Goal: Task Accomplishment & Management: Complete application form

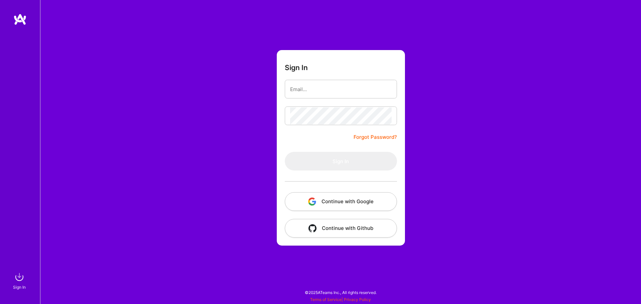
click at [367, 202] on button "Continue with Google" at bounding box center [341, 201] width 112 height 19
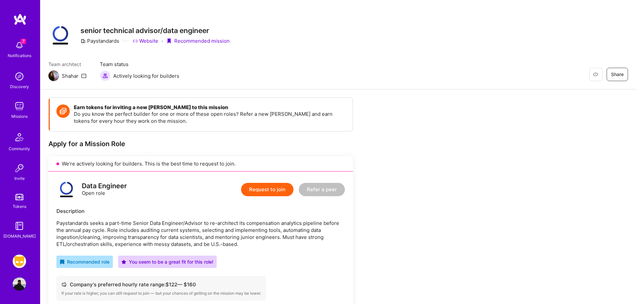
click at [274, 189] on button "Request to join" at bounding box center [267, 189] width 52 height 13
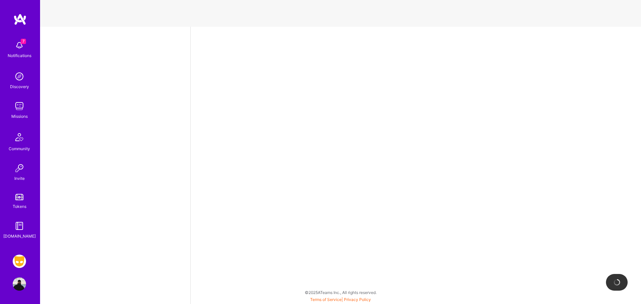
select select "US"
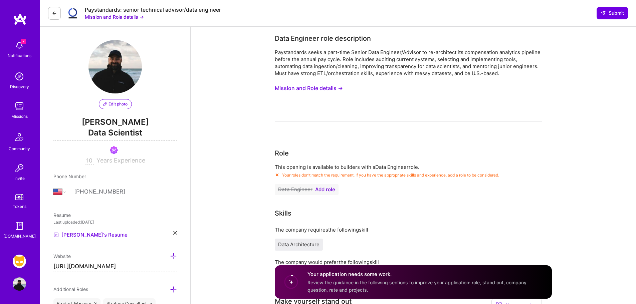
click at [327, 188] on span "Add role" at bounding box center [325, 189] width 20 height 5
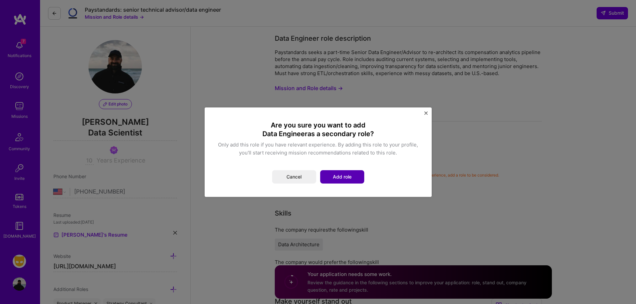
click at [336, 172] on button "Add role" at bounding box center [342, 176] width 44 height 13
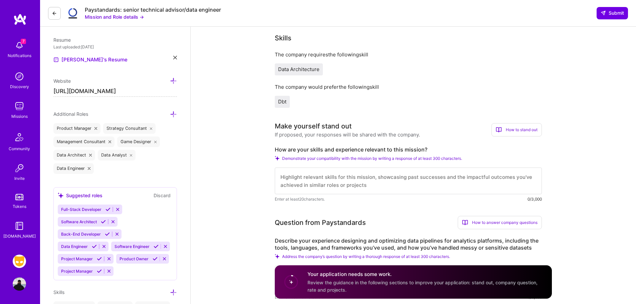
scroll to position [176, 0]
click at [353, 180] on textarea at bounding box center [408, 180] width 267 height 27
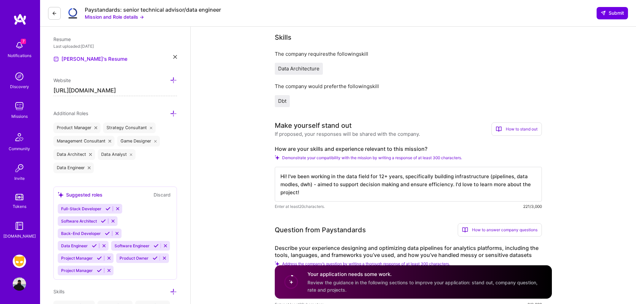
drag, startPoint x: 301, startPoint y: 190, endPoint x: 280, endPoint y: 173, distance: 26.8
click at [280, 173] on textarea "Hi! I've been working in the data field for 12+ years, specifically building in…" at bounding box center [408, 184] width 267 height 35
click at [357, 196] on textarea "Hi! I've been working in the data field for 12+ years, specifically building in…" at bounding box center [408, 184] width 267 height 35
drag, startPoint x: 341, startPoint y: 195, endPoint x: 255, endPoint y: 166, distance: 90.7
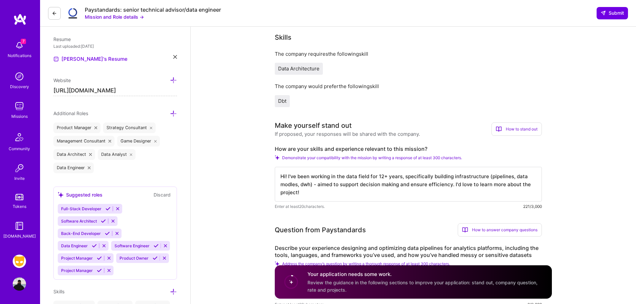
paste textarea "’ve been working in the data field for 12+ years, focusing on building infrastr…"
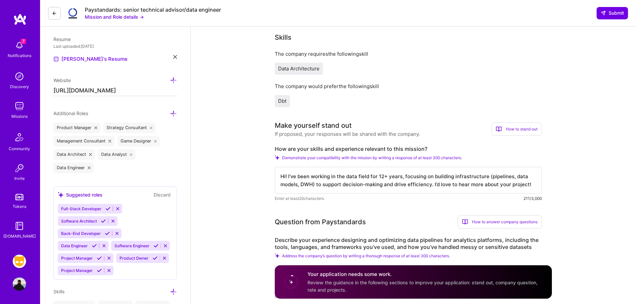
click at [402, 184] on textarea "Hi! I’ve been working in the data field for 12+ years, focusing on building inf…" at bounding box center [408, 180] width 267 height 27
click at [429, 182] on textarea "Hi! I’ve been working in the data field for 12+ years, focusing on building inf…" at bounding box center [408, 180] width 267 height 27
click at [429, 186] on textarea "Hi! I’ve been working in the data field for 12+ years, focusing on building inf…" at bounding box center [408, 180] width 267 height 27
click at [403, 182] on textarea "Hi! I’ve been working in the data field for 12+ years, focusing on building inf…" at bounding box center [408, 180] width 267 height 27
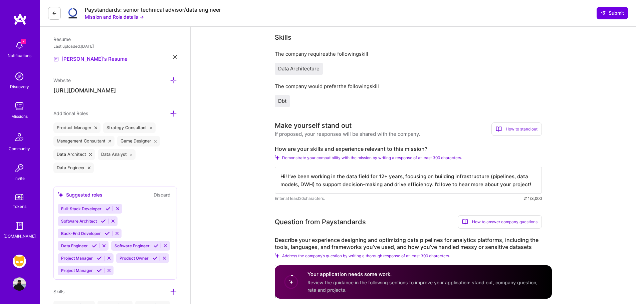
drag, startPoint x: 394, startPoint y: 184, endPoint x: 406, endPoint y: 184, distance: 12.4
click at [406, 184] on textarea "Hi! I’ve been working in the data field for 12+ years, focusing on building inf…" at bounding box center [408, 180] width 267 height 27
click at [428, 185] on textarea "Hi! I’ve been working in the data field for 12+ years, focusing on building inf…" at bounding box center [408, 180] width 267 height 27
click at [404, 183] on textarea "Hi! I’ve been working in the data field for 12+ years, focusing on building inf…" at bounding box center [408, 180] width 267 height 27
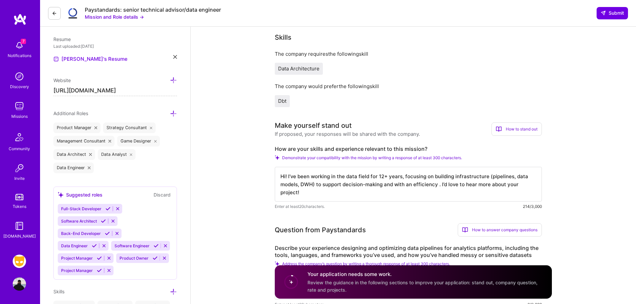
click at [437, 184] on textarea "Hi! I’ve been working in the data field for 12+ years, focusing on building inf…" at bounding box center [408, 184] width 267 height 35
click at [443, 184] on textarea "Hi! I’ve been working in the data field for 12+ years, focusing on building inf…" at bounding box center [408, 184] width 267 height 35
click at [383, 184] on textarea "Hi! I’ve been working in the data field for 12+ years, focusing on building inf…" at bounding box center [408, 184] width 267 height 35
click at [382, 184] on textarea "Hi! I’ve been working in the data field for 12+ years, focusing on building inf…" at bounding box center [408, 184] width 267 height 35
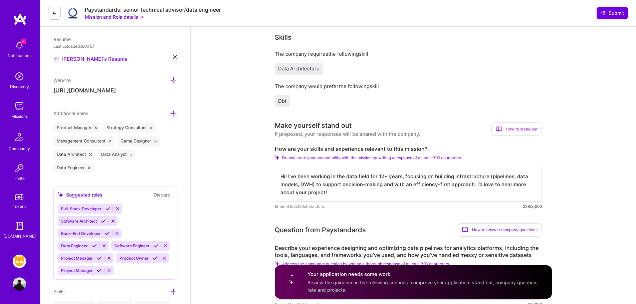
click at [385, 184] on textarea "Hi! I’ve been working in the data field for 12+ years, focusing on building inf…" at bounding box center [408, 184] width 267 height 35
click at [408, 191] on textarea "Hi! I’ve been working in the data field for 12+ years, focusing on building inf…" at bounding box center [408, 184] width 267 height 35
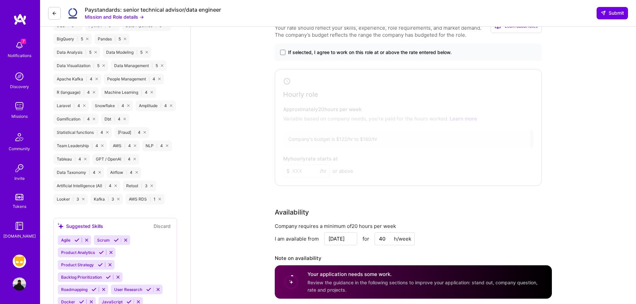
scroll to position [485, 0]
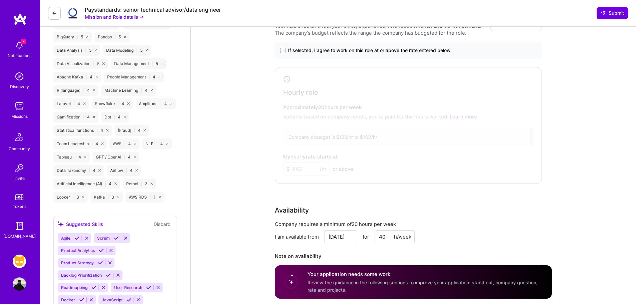
type textarea "Hi! I’ve been working in the data field for 12+ years, focusing on building inf…"
click at [412, 54] on span "If selected, I agree to work on this role at or above the rate entered below." at bounding box center [369, 50] width 163 height 7
click at [0, 0] on input "If selected, I agree to work on this role at or above the rate entered below." at bounding box center [0, 0] width 0 height 0
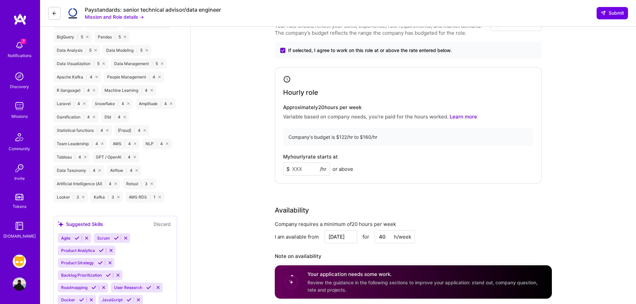
click at [306, 171] on input at bounding box center [306, 168] width 47 height 13
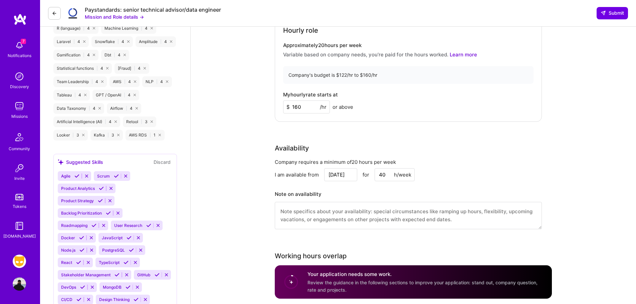
scroll to position [547, 0]
type input "160"
click at [388, 176] on input "40" at bounding box center [394, 174] width 40 height 13
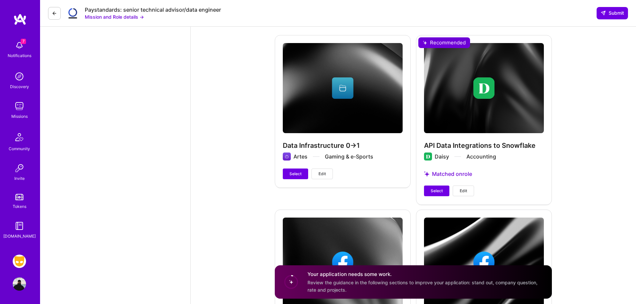
scroll to position [1432, 0]
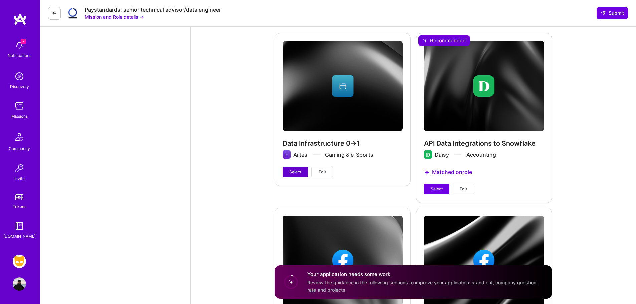
type input "20"
click at [297, 175] on span "Select" at bounding box center [295, 172] width 12 height 6
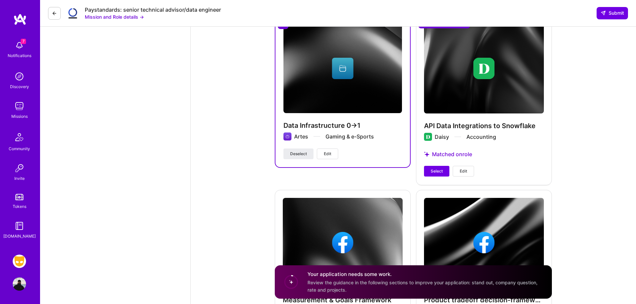
scroll to position [1384, 0]
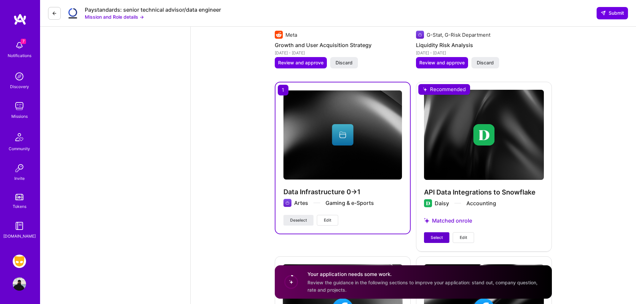
click at [437, 237] on span "Select" at bounding box center [436, 238] width 12 height 6
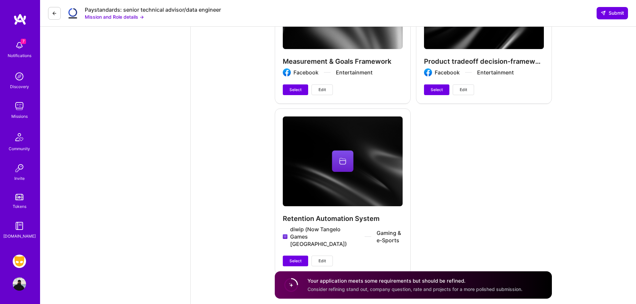
scroll to position [1693, 0]
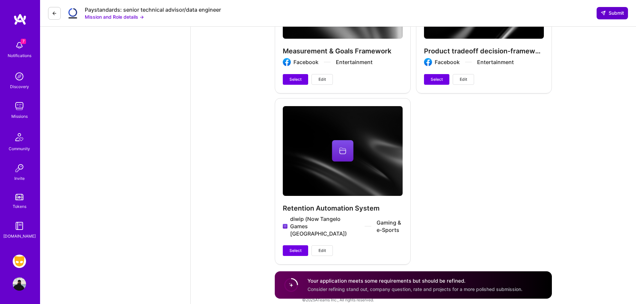
click at [609, 11] on span "Submit" at bounding box center [611, 13] width 23 height 7
click at [610, 10] on span "Submit" at bounding box center [611, 13] width 23 height 7
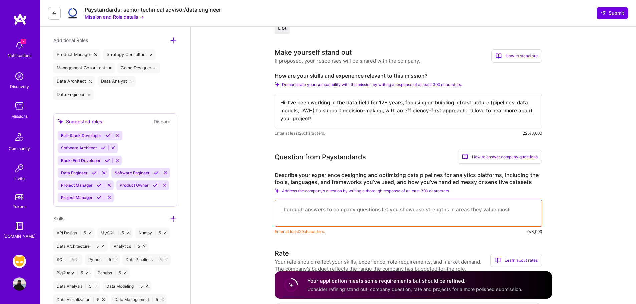
scroll to position [252, 0]
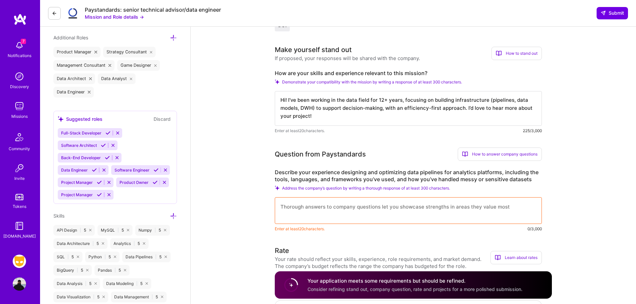
click at [373, 217] on textarea at bounding box center [408, 210] width 267 height 27
type textarea "I've been desiginign"
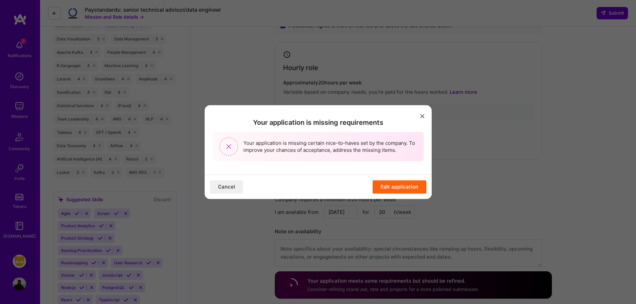
scroll to position [518, 0]
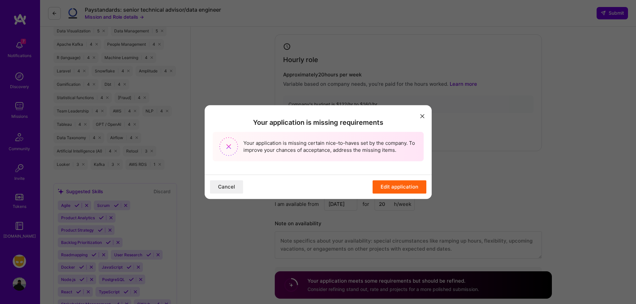
click at [406, 187] on button "Edit application" at bounding box center [399, 186] width 54 height 13
click at [423, 115] on icon "modal" at bounding box center [422, 116] width 4 height 4
click at [420, 114] on icon "modal" at bounding box center [422, 116] width 4 height 4
click at [423, 115] on icon "modal" at bounding box center [422, 116] width 4 height 4
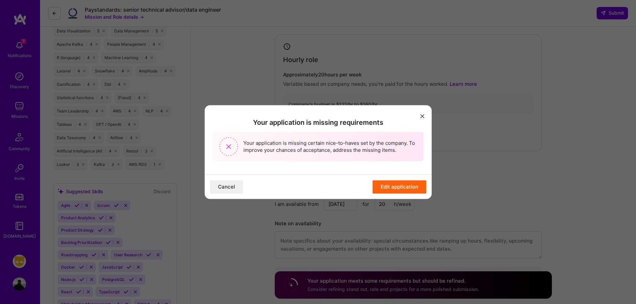
click at [423, 115] on icon "modal" at bounding box center [422, 116] width 4 height 4
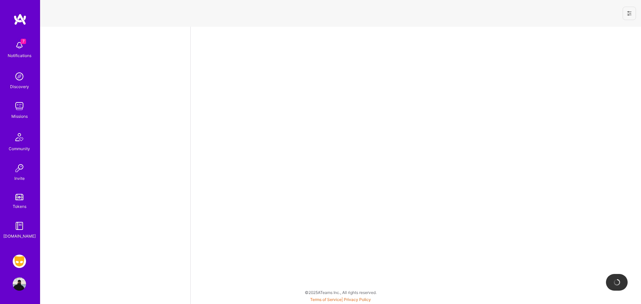
select select "US"
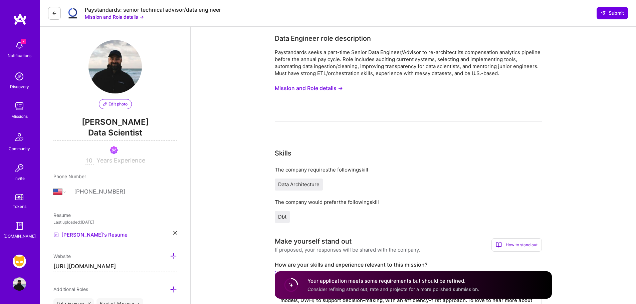
click at [21, 48] on img at bounding box center [19, 45] width 13 height 13
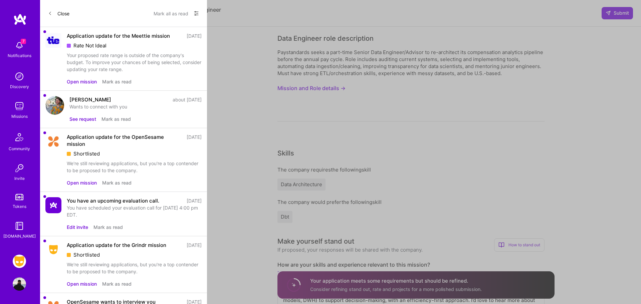
click at [85, 122] on button "See request" at bounding box center [82, 118] width 27 height 7
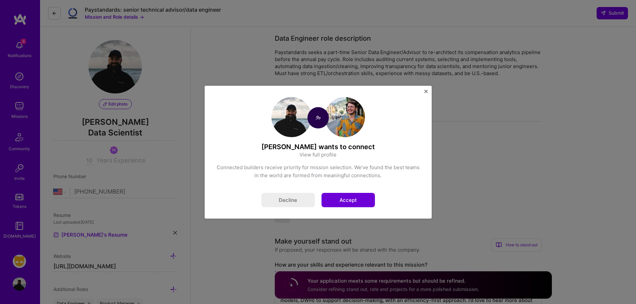
click at [339, 201] on button "Accept" at bounding box center [347, 200] width 53 height 14
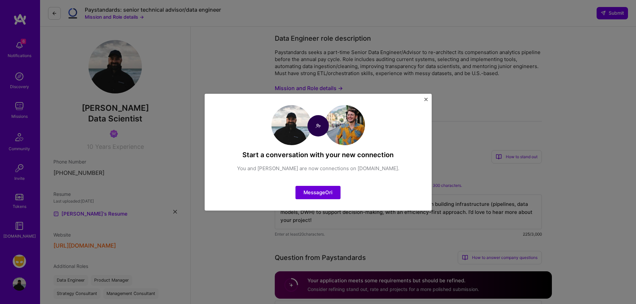
click at [426, 101] on img "Close" at bounding box center [425, 99] width 3 height 3
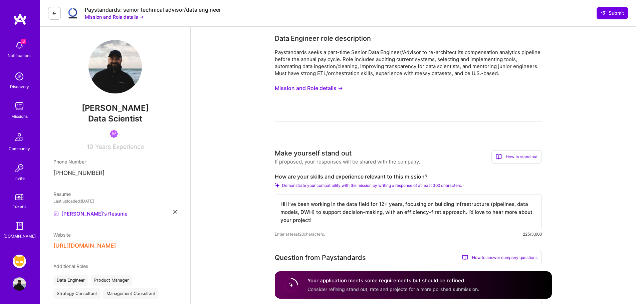
click at [20, 48] on img at bounding box center [19, 45] width 13 height 13
click at [14, 44] on div "6 Notifications Discovery Missions Community Invite Tokens [DOMAIN_NAME]" at bounding box center [20, 138] width 40 height 202
click at [21, 46] on img at bounding box center [19, 45] width 13 height 13
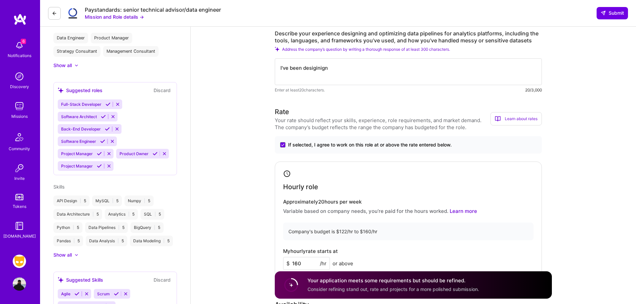
scroll to position [243, 0]
click at [341, 72] on textarea "I've been desiginign" at bounding box center [408, 71] width 267 height 27
type textarea "I"
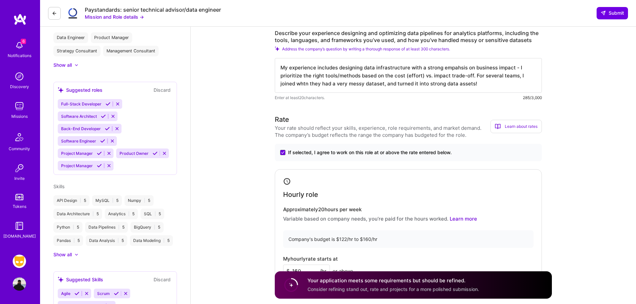
drag, startPoint x: 435, startPoint y: 82, endPoint x: 271, endPoint y: 61, distance: 166.2
drag, startPoint x: 483, startPoint y: 104, endPoint x: 481, endPoint y: 98, distance: 6.8
drag, startPoint x: 479, startPoint y: 82, endPoint x: 272, endPoint y: 65, distance: 208.2
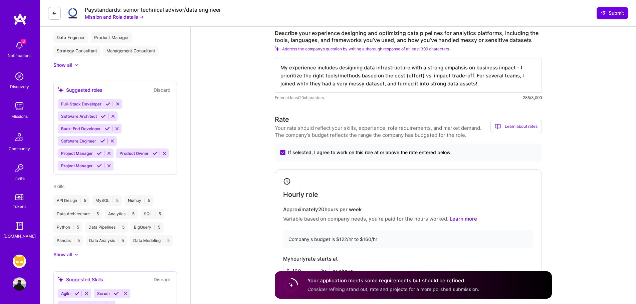
paste textarea "focus on business impact. I prioritize tools and methods based on the cost–impa…"
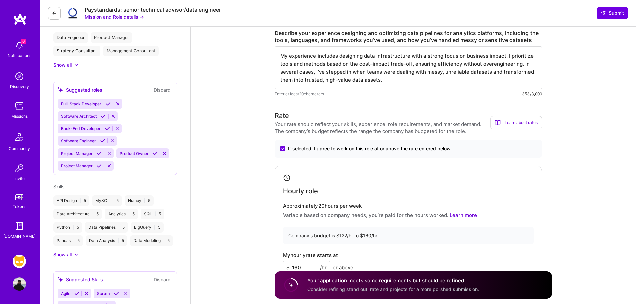
type textarea "My experience includes designing data infrastructure with a strong focus on bus…"
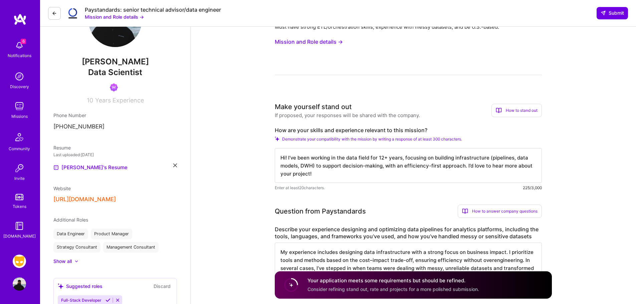
scroll to position [0, 0]
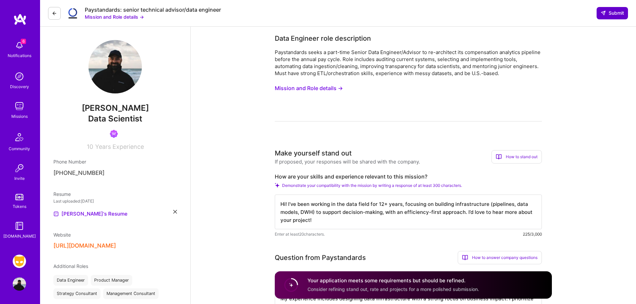
click at [603, 17] on button "Submit" at bounding box center [611, 13] width 31 height 12
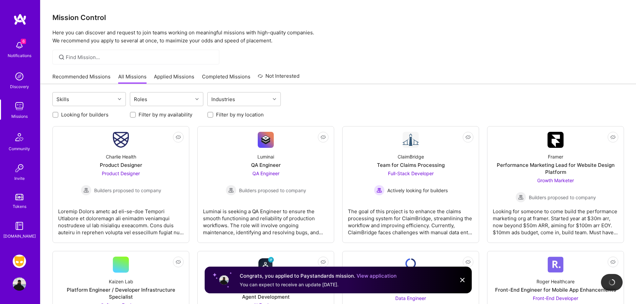
click at [461, 280] on img at bounding box center [462, 280] width 8 height 8
